Goal: Find specific fact: Find specific fact

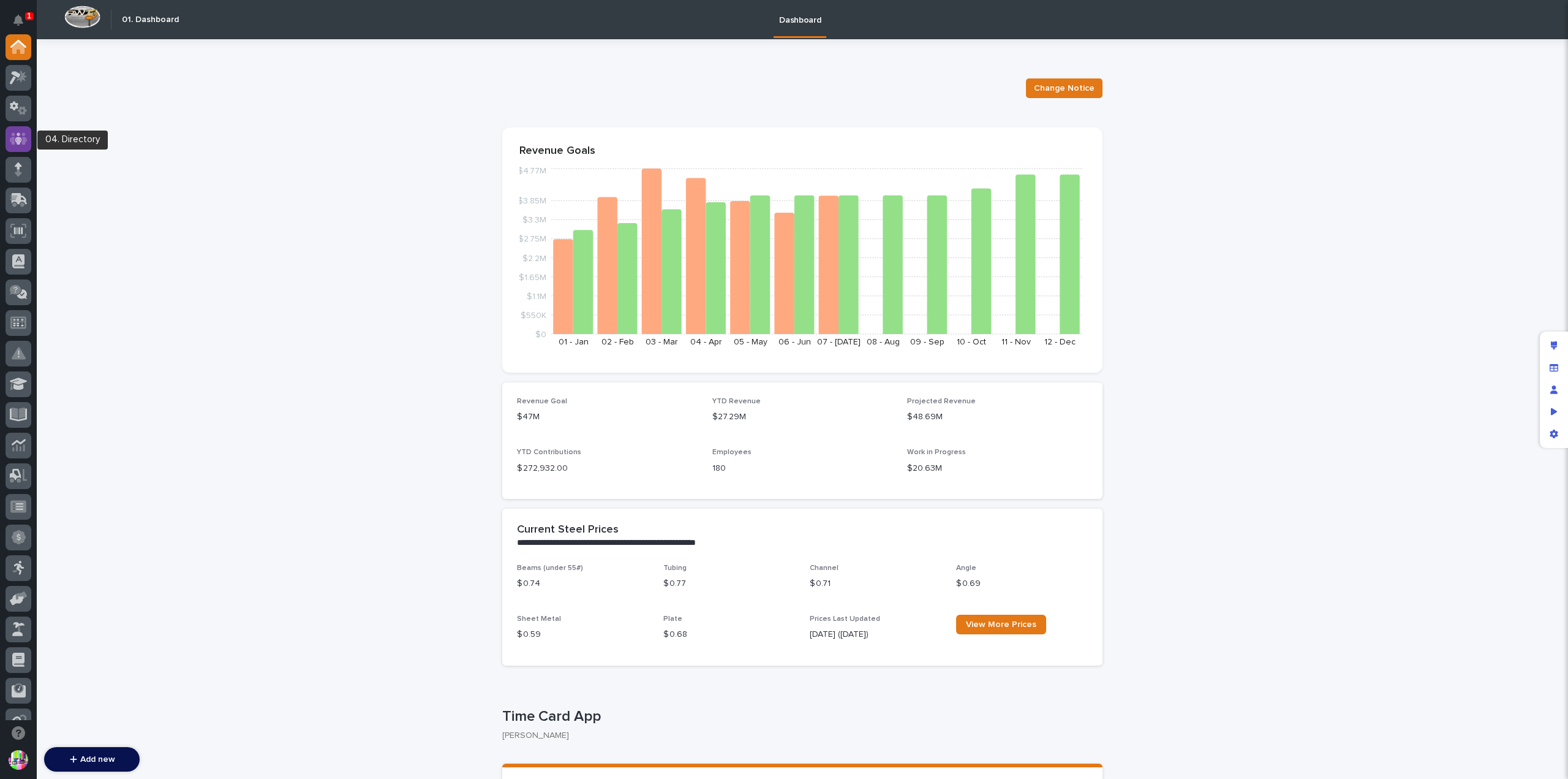
click at [27, 137] on icon at bounding box center [19, 138] width 18 height 14
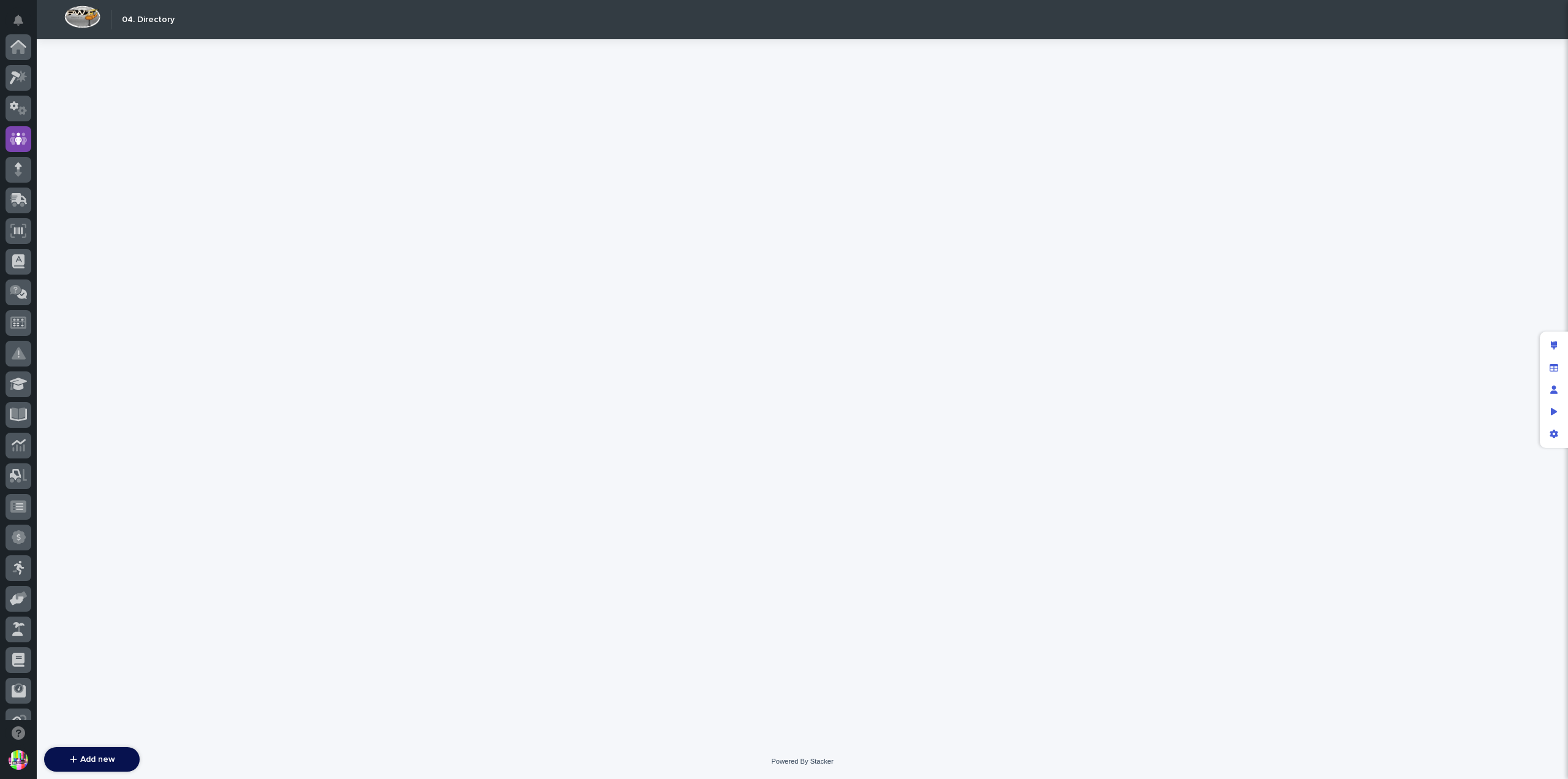
scroll to position [92, 0]
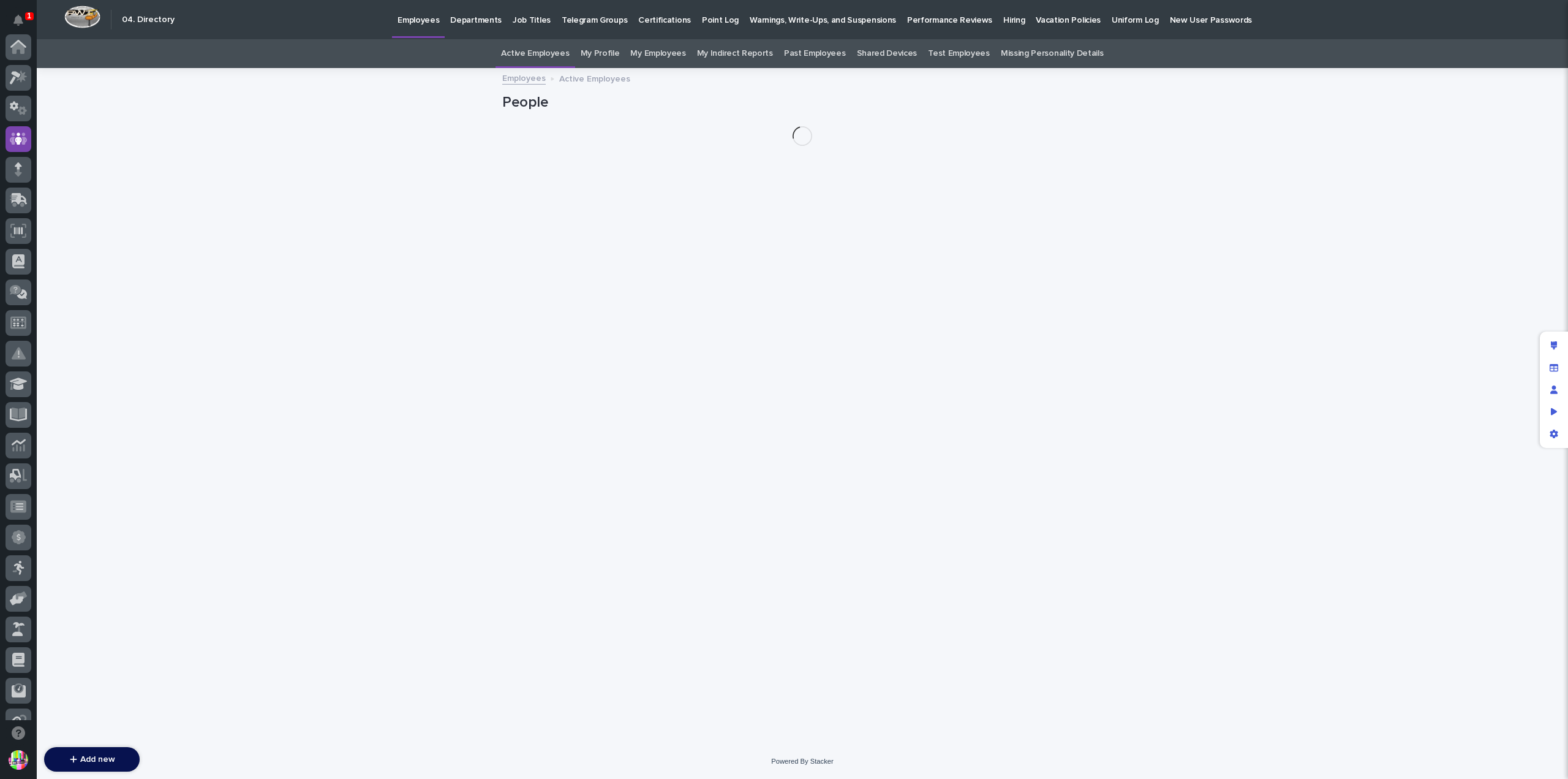
scroll to position [92, 0]
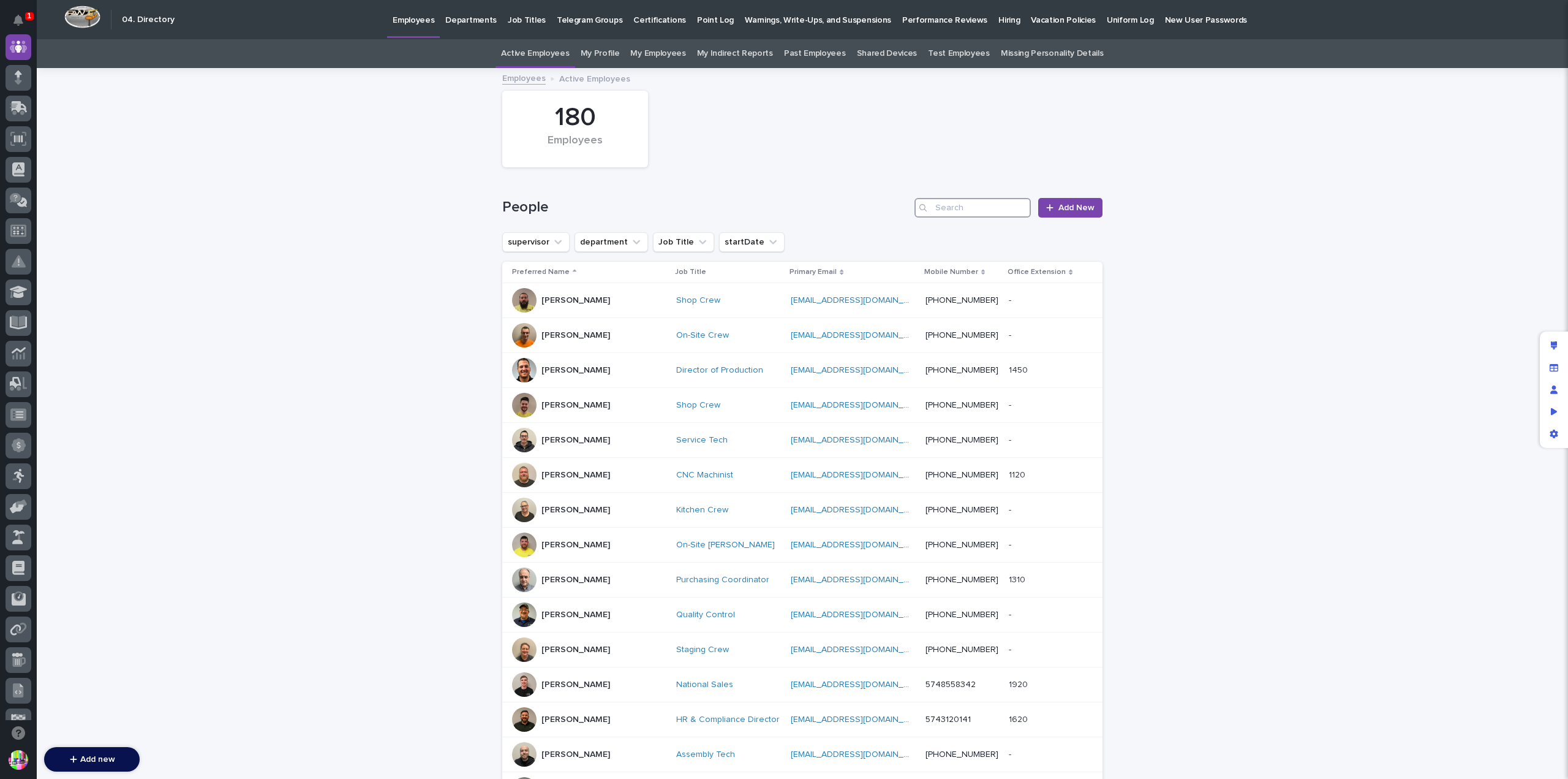
click at [960, 203] on input "Search" at bounding box center [973, 208] width 116 height 20
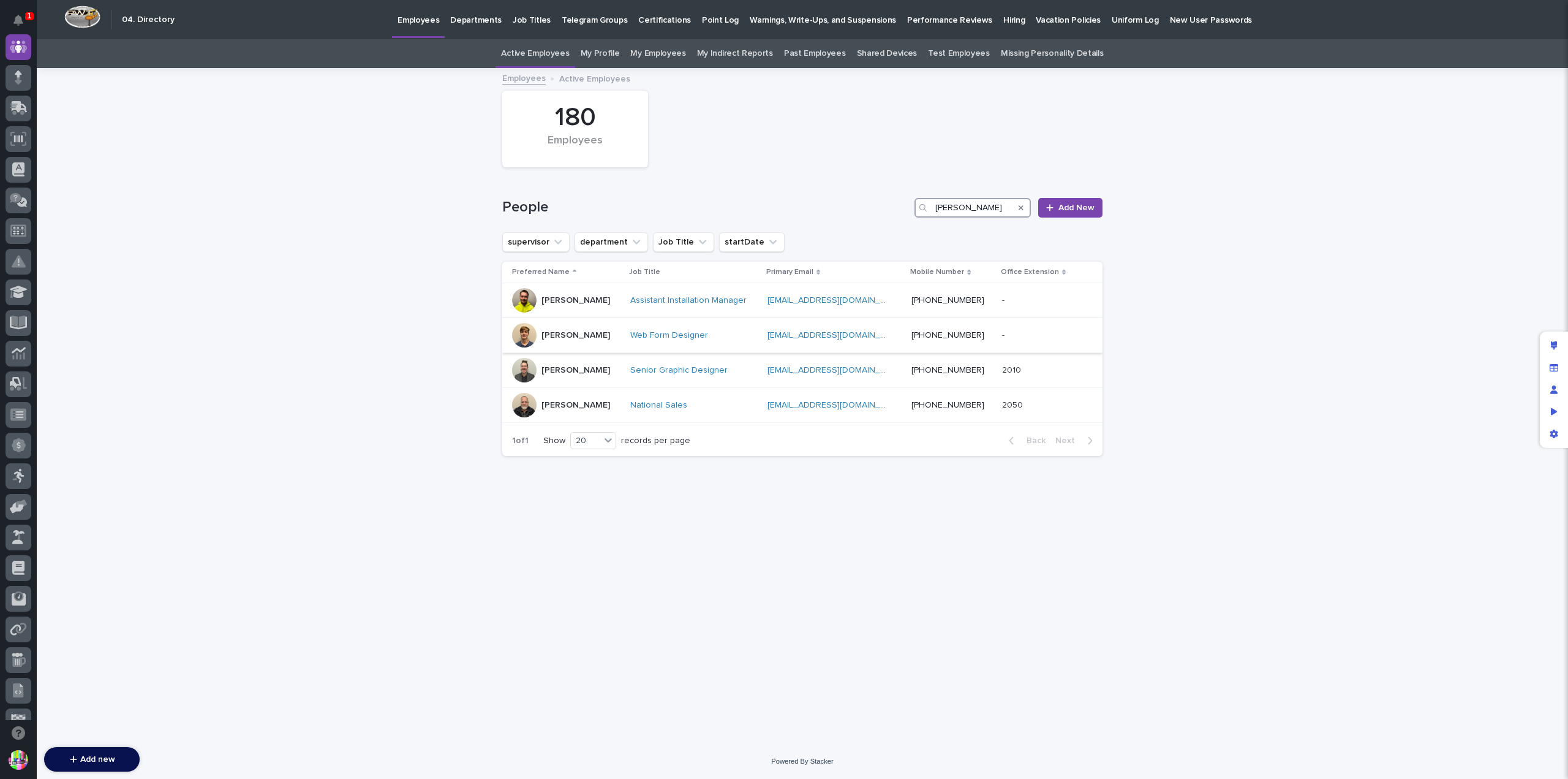
type input "[PERSON_NAME]"
click at [565, 332] on p "[PERSON_NAME]" at bounding box center [576, 335] width 69 height 11
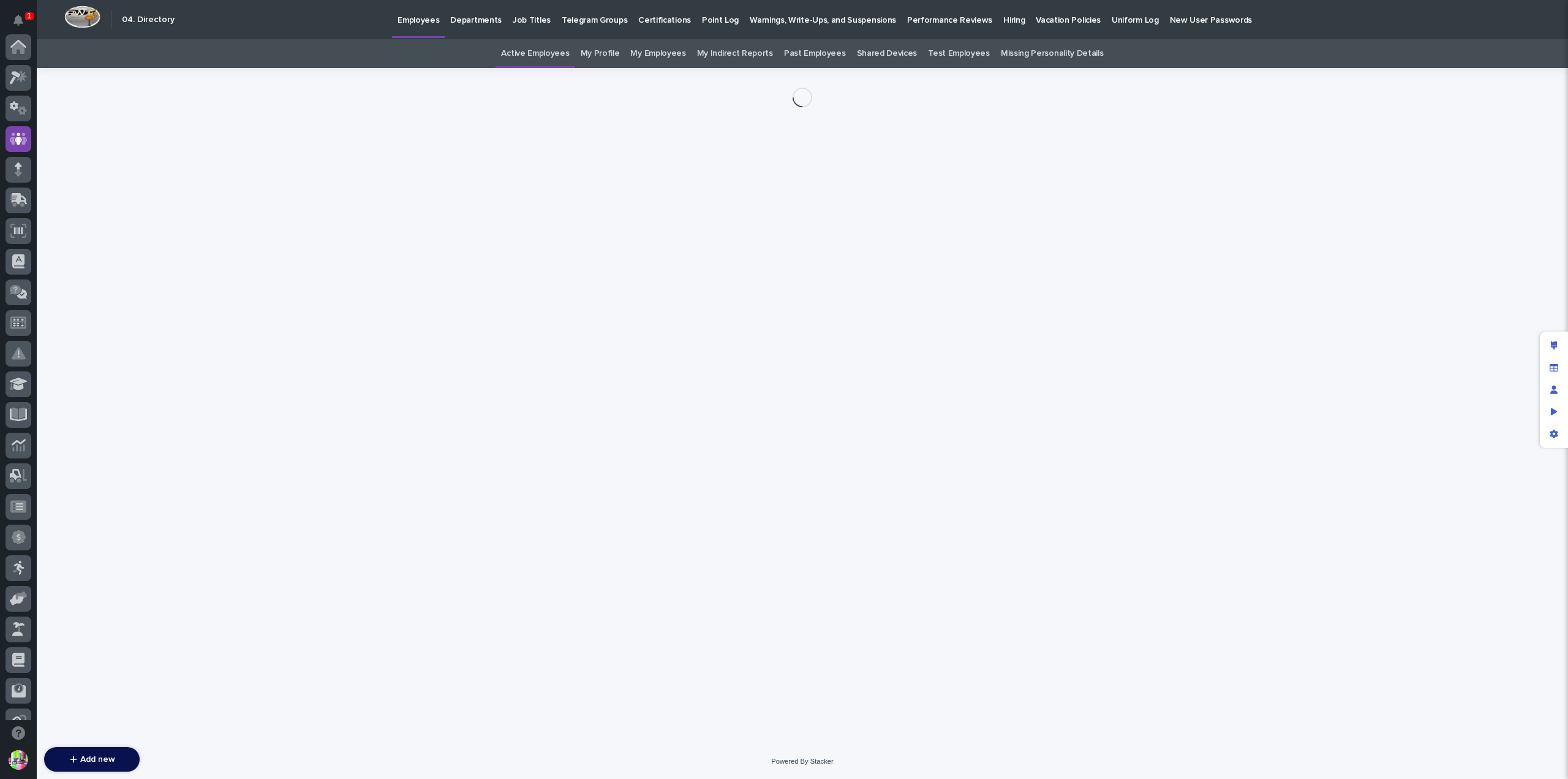
scroll to position [92, 0]
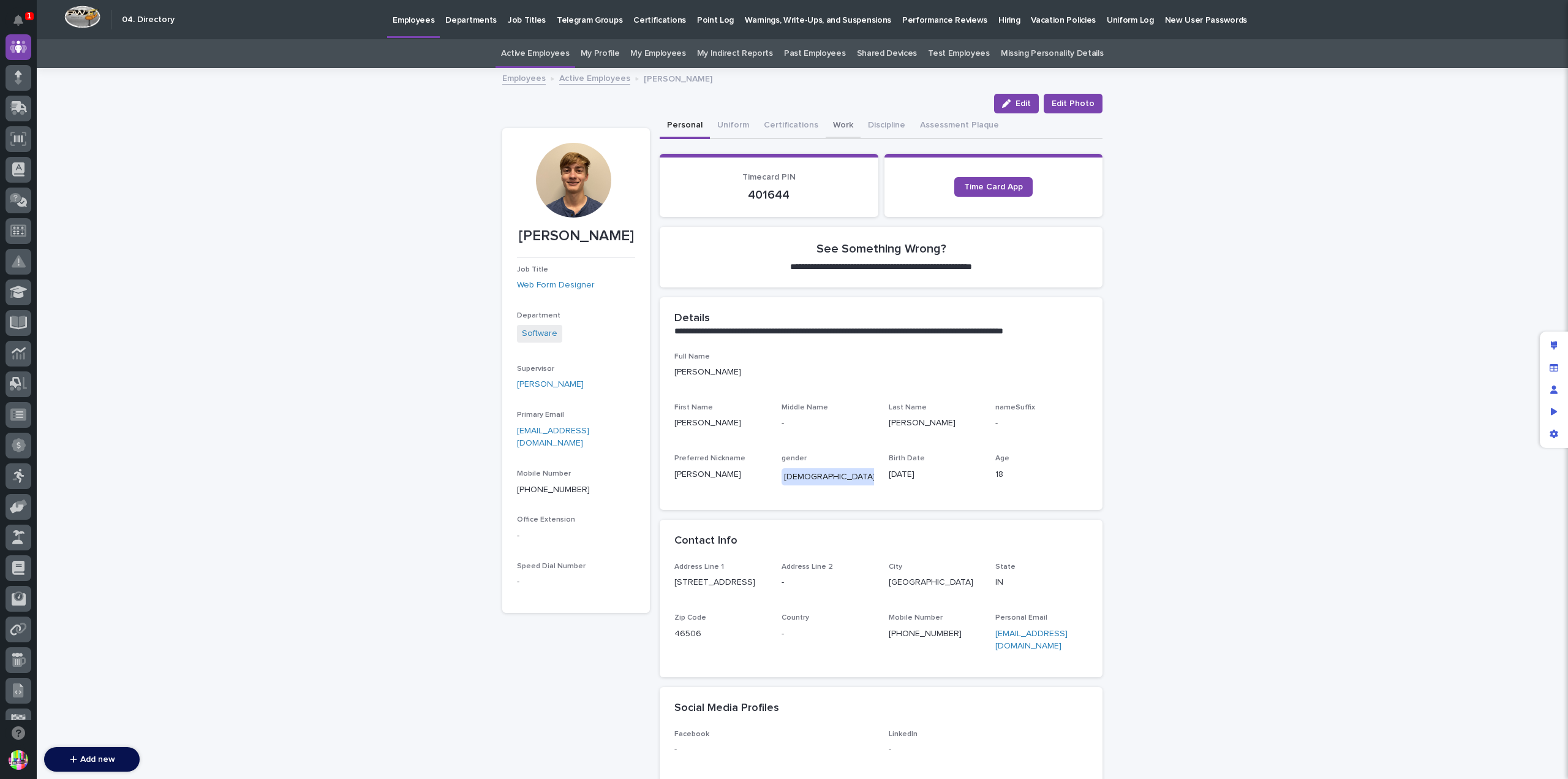
click at [832, 125] on button "Work" at bounding box center [843, 125] width 35 height 25
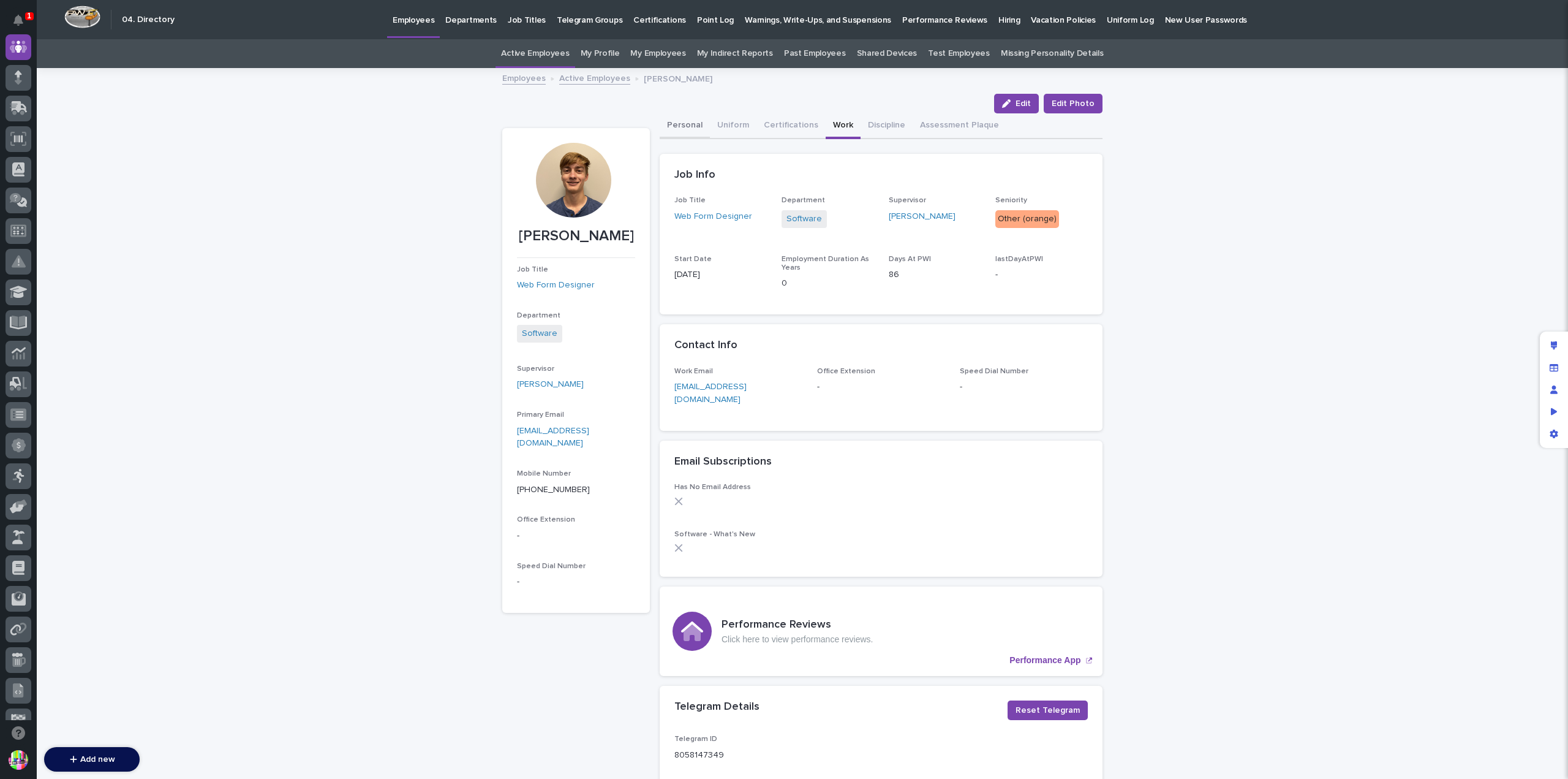
click at [691, 120] on button "Personal" at bounding box center [685, 125] width 50 height 25
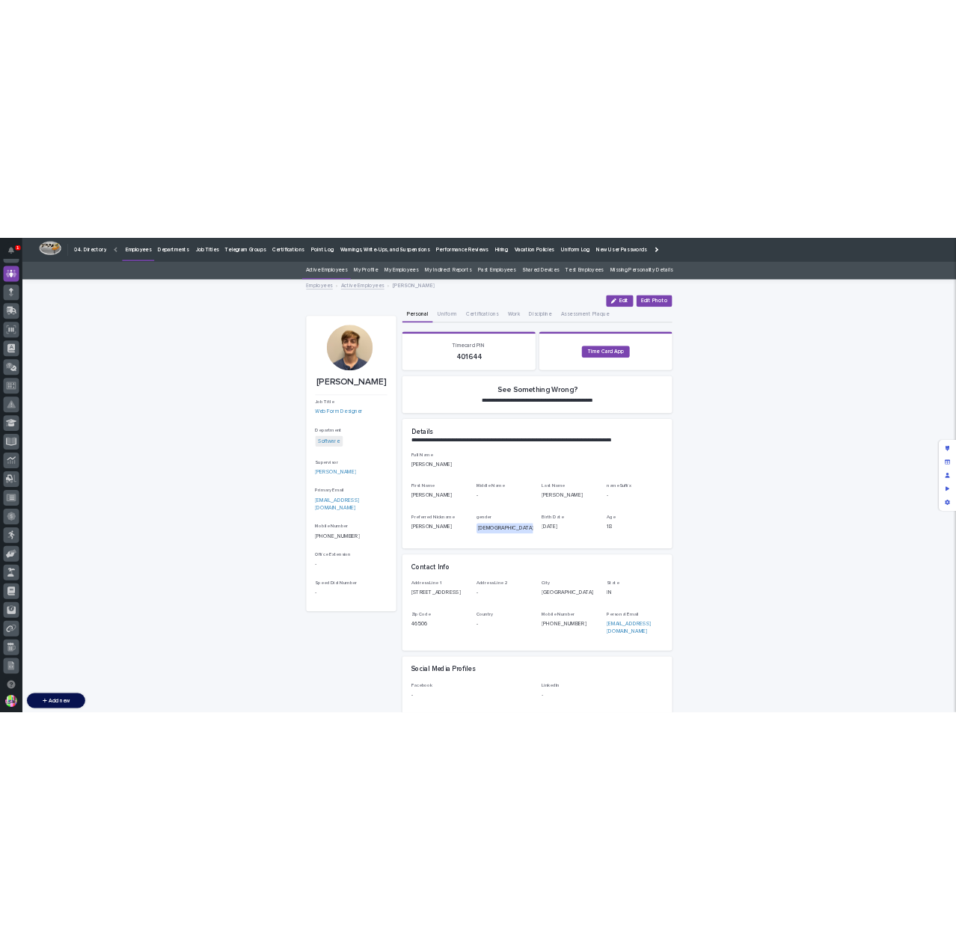
scroll to position [98, 0]
